Goal: Task Accomplishment & Management: Manage account settings

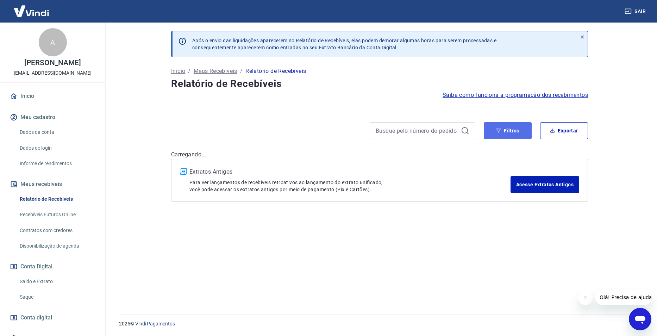
click at [519, 138] on button "Filtros" at bounding box center [508, 130] width 48 height 17
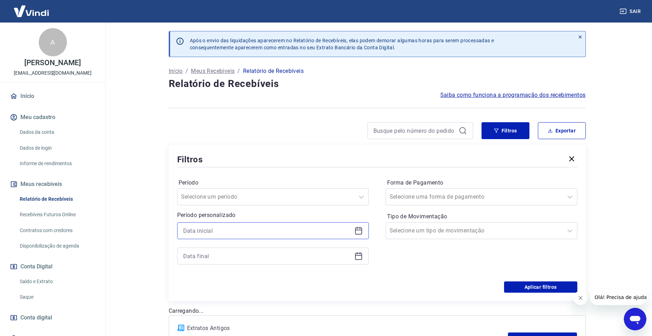
click at [245, 230] on input at bounding box center [267, 230] width 168 height 11
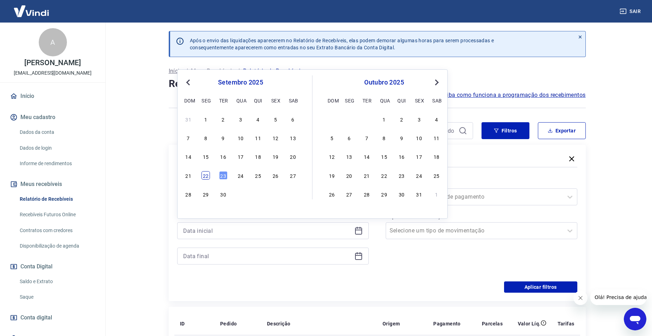
click at [205, 176] on div "22" at bounding box center [205, 175] width 8 height 8
type input "22/09/2025"
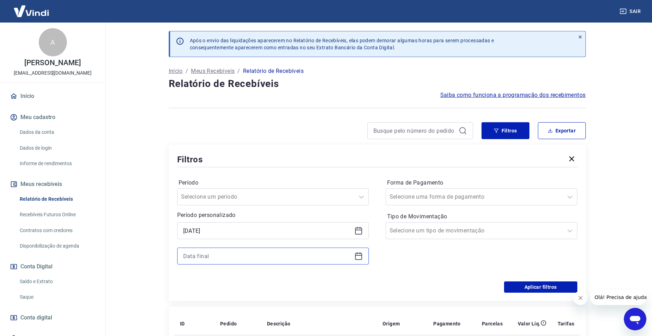
drag, startPoint x: 201, startPoint y: 254, endPoint x: 201, endPoint y: 248, distance: 6.0
click at [201, 254] on input at bounding box center [267, 256] width 168 height 11
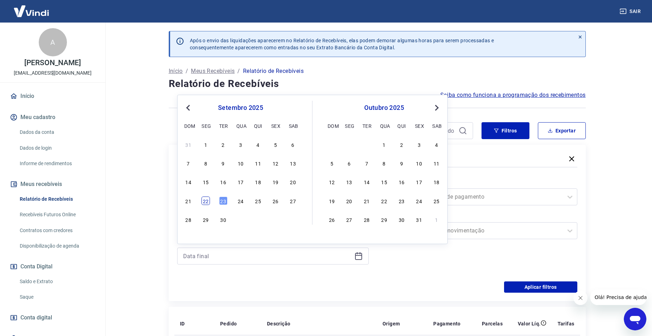
click at [202, 201] on div "22" at bounding box center [205, 201] width 8 height 8
type input "22/09/2025"
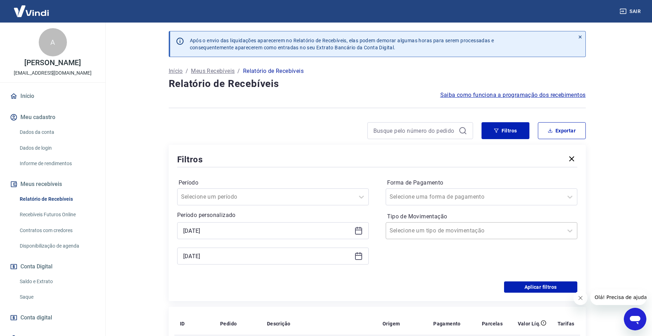
click at [418, 232] on input "Tipo de Movimentação" at bounding box center [424, 230] width 71 height 8
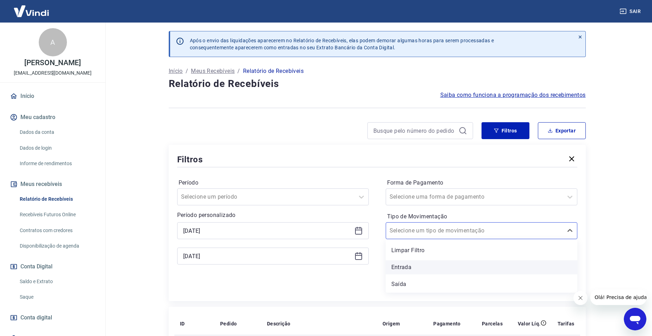
click at [411, 267] on div "Entrada" at bounding box center [482, 267] width 192 height 14
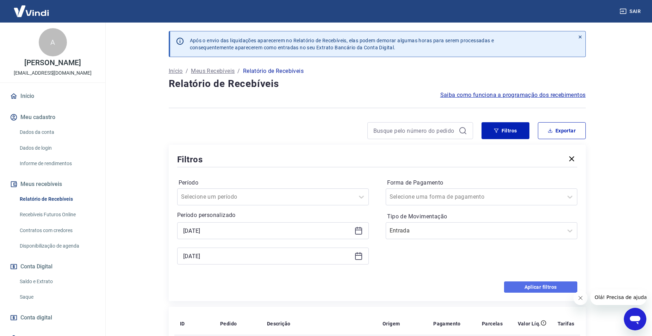
click at [534, 282] on button "Aplicar filtros" at bounding box center [540, 286] width 73 height 11
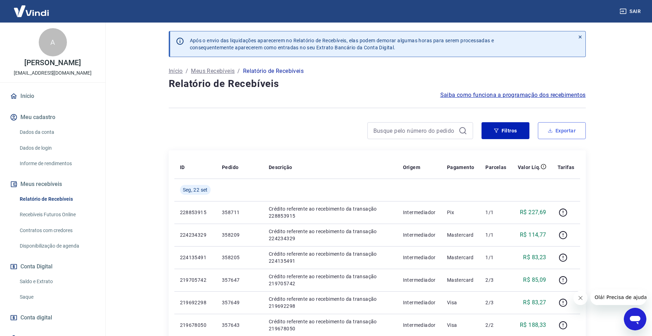
click at [558, 133] on button "Exportar" at bounding box center [562, 130] width 48 height 17
type input "22/09/2025"
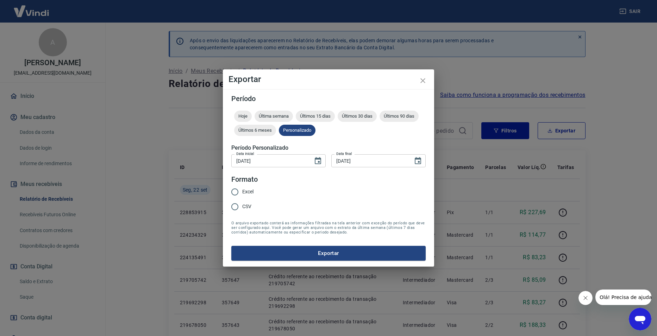
click at [249, 187] on label "Excel" at bounding box center [241, 192] width 26 height 15
click at [242, 187] on input "Excel" at bounding box center [235, 192] width 15 height 15
radio input "true"
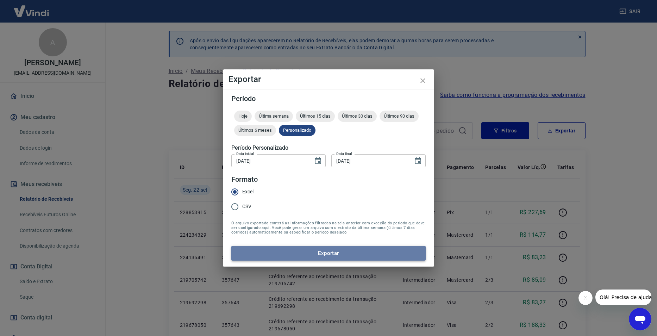
click at [316, 251] on button "Exportar" at bounding box center [328, 253] width 194 height 15
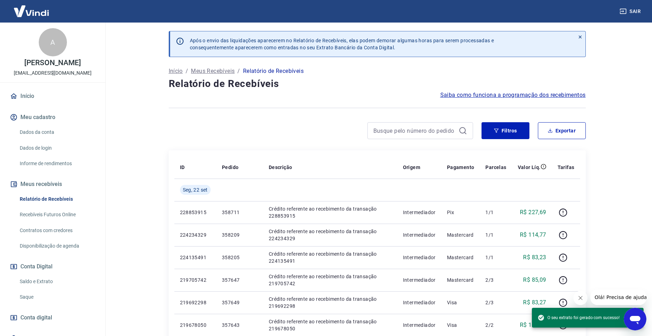
click at [580, 301] on button "Fechar mensagem da empresa" at bounding box center [580, 298] width 14 height 14
